Goal: Information Seeking & Learning: Find specific fact

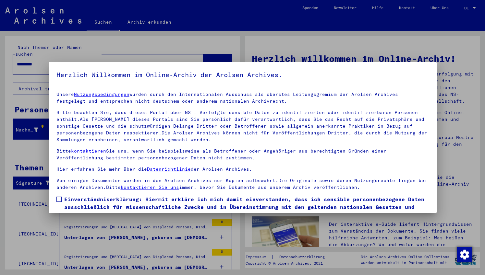
click at [67, 203] on span "Einverständniserklärung: Hiermit erkläre ich mich damit einverstanden, dass ich…" at bounding box center [246, 210] width 364 height 31
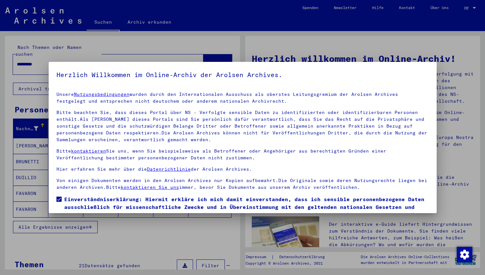
scroll to position [37, 0]
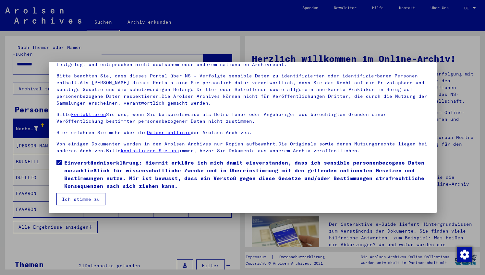
click at [81, 200] on button "Ich stimme zu" at bounding box center [80, 199] width 49 height 12
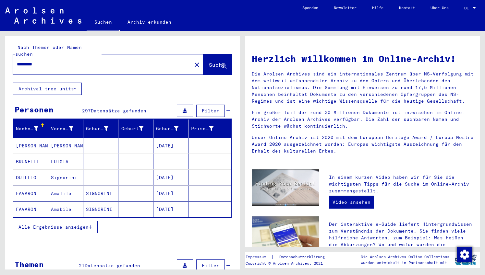
click at [83, 224] on span "Alle Ergebnisse anzeigen" at bounding box center [53, 227] width 70 height 6
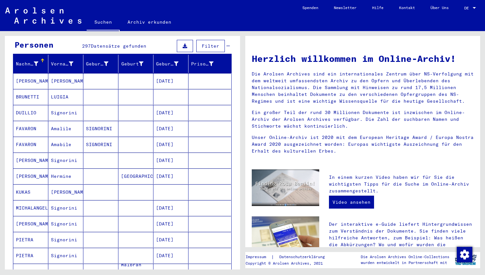
scroll to position [60, 0]
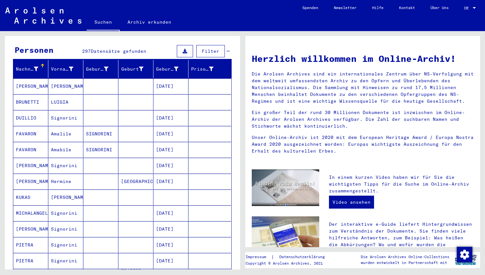
click at [26, 66] on div "Nachname" at bounding box center [27, 69] width 22 height 7
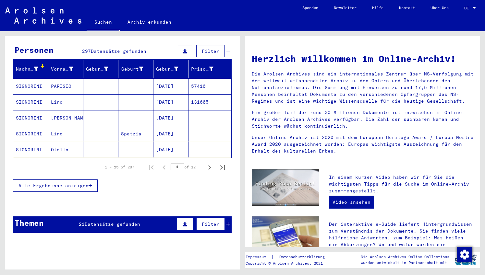
click at [62, 183] on span "Alle Ergebnisse anzeigen" at bounding box center [53, 186] width 70 height 6
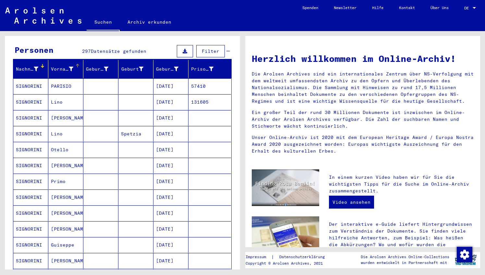
click at [60, 66] on div "Vorname" at bounding box center [62, 69] width 22 height 7
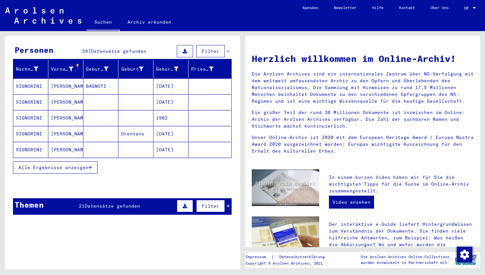
click at [59, 165] on span "Alle Ergebnisse anzeigen" at bounding box center [53, 168] width 70 height 6
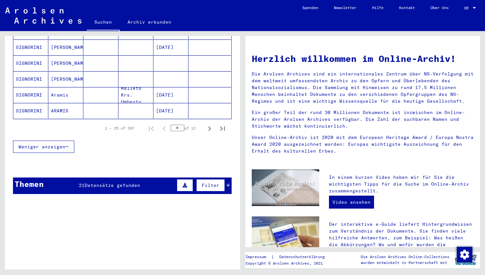
scroll to position [410, 0]
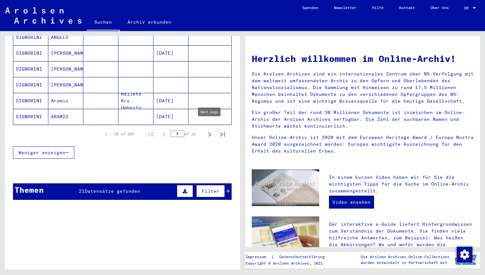
click at [210, 130] on icon "Next page" at bounding box center [209, 134] width 9 height 9
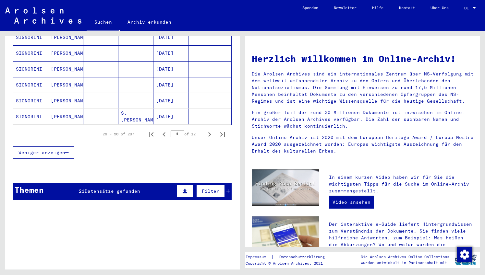
click at [210, 130] on icon "Next page" at bounding box center [209, 134] width 9 height 9
type input "*"
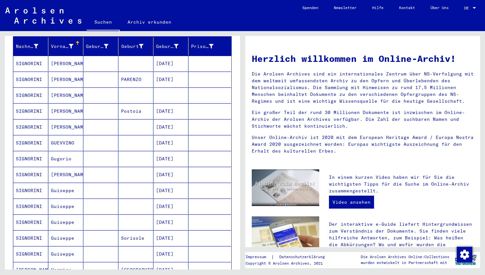
scroll to position [81, 0]
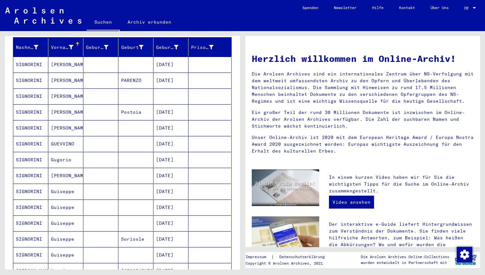
click at [76, 90] on mat-cell "[PERSON_NAME]" at bounding box center [65, 96] width 35 height 16
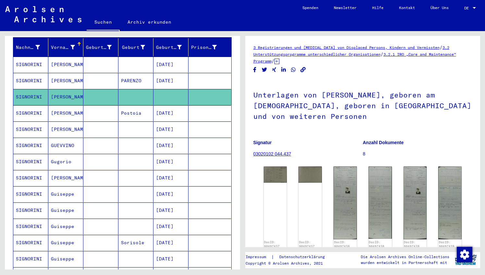
click at [81, 57] on mat-cell "[PERSON_NAME]" at bounding box center [65, 65] width 35 height 16
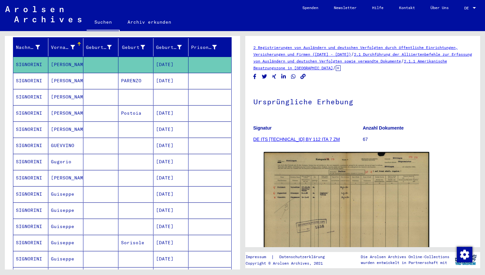
click at [72, 173] on mat-cell "[PERSON_NAME]" at bounding box center [65, 178] width 35 height 16
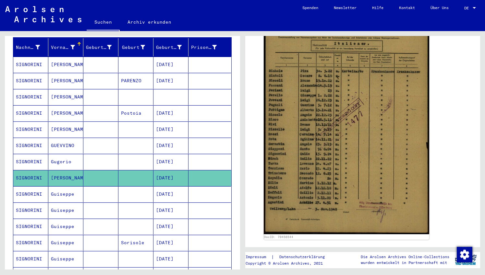
scroll to position [149, 0]
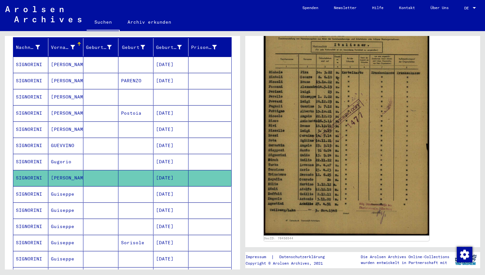
click at [72, 154] on mat-cell "Gugorio" at bounding box center [65, 162] width 35 height 16
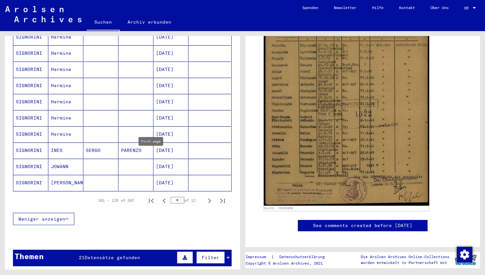
scroll to position [389, 0]
